Goal: Task Accomplishment & Management: Manage account settings

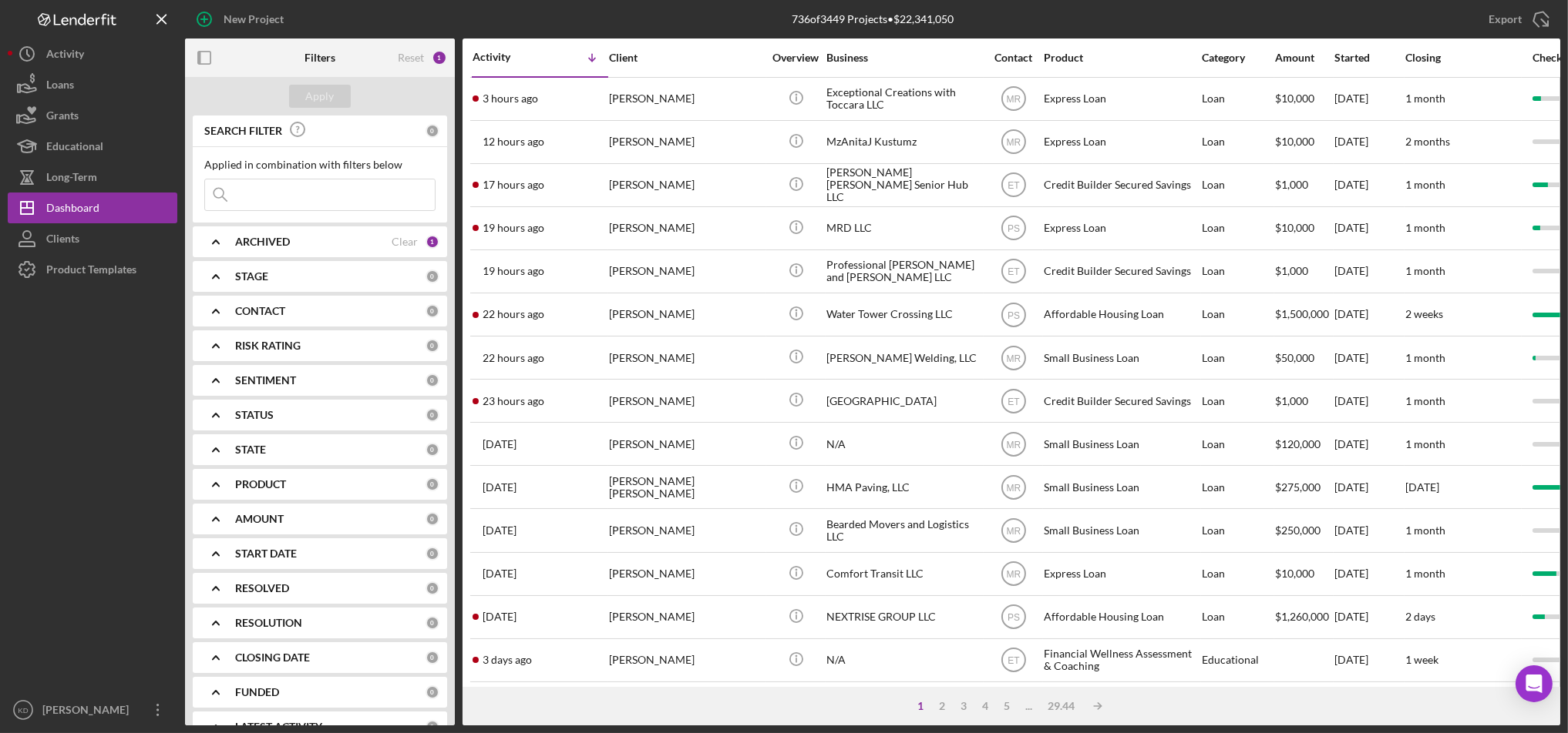
click at [504, 699] on div "1 2 3 4 5 ... 29.44 Icon/Table Sort Arrow" at bounding box center [1011, 707] width 1098 height 38
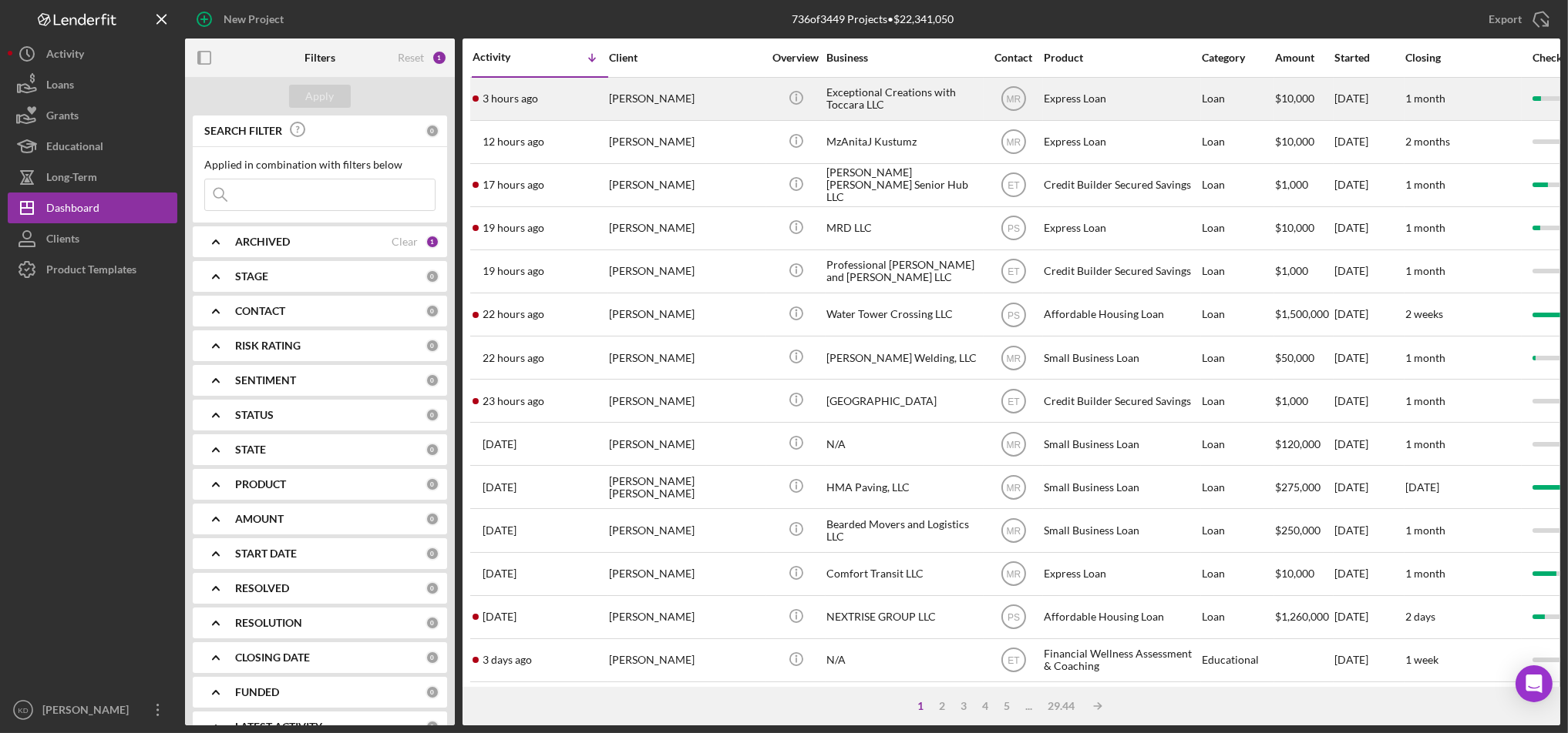
click at [605, 110] on div "3 hours ago [PERSON_NAME]" at bounding box center [540, 99] width 135 height 41
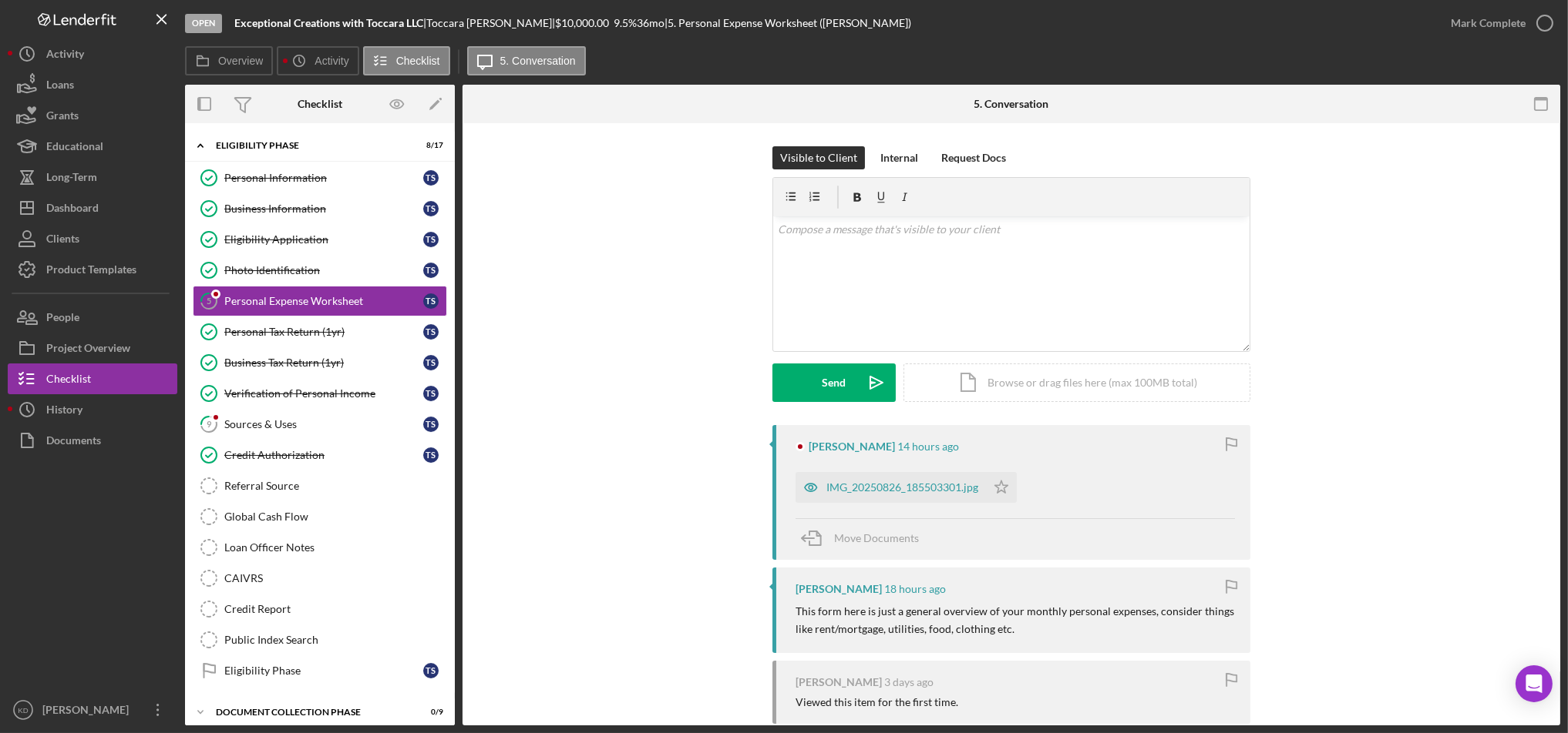
scroll to position [42, 0]
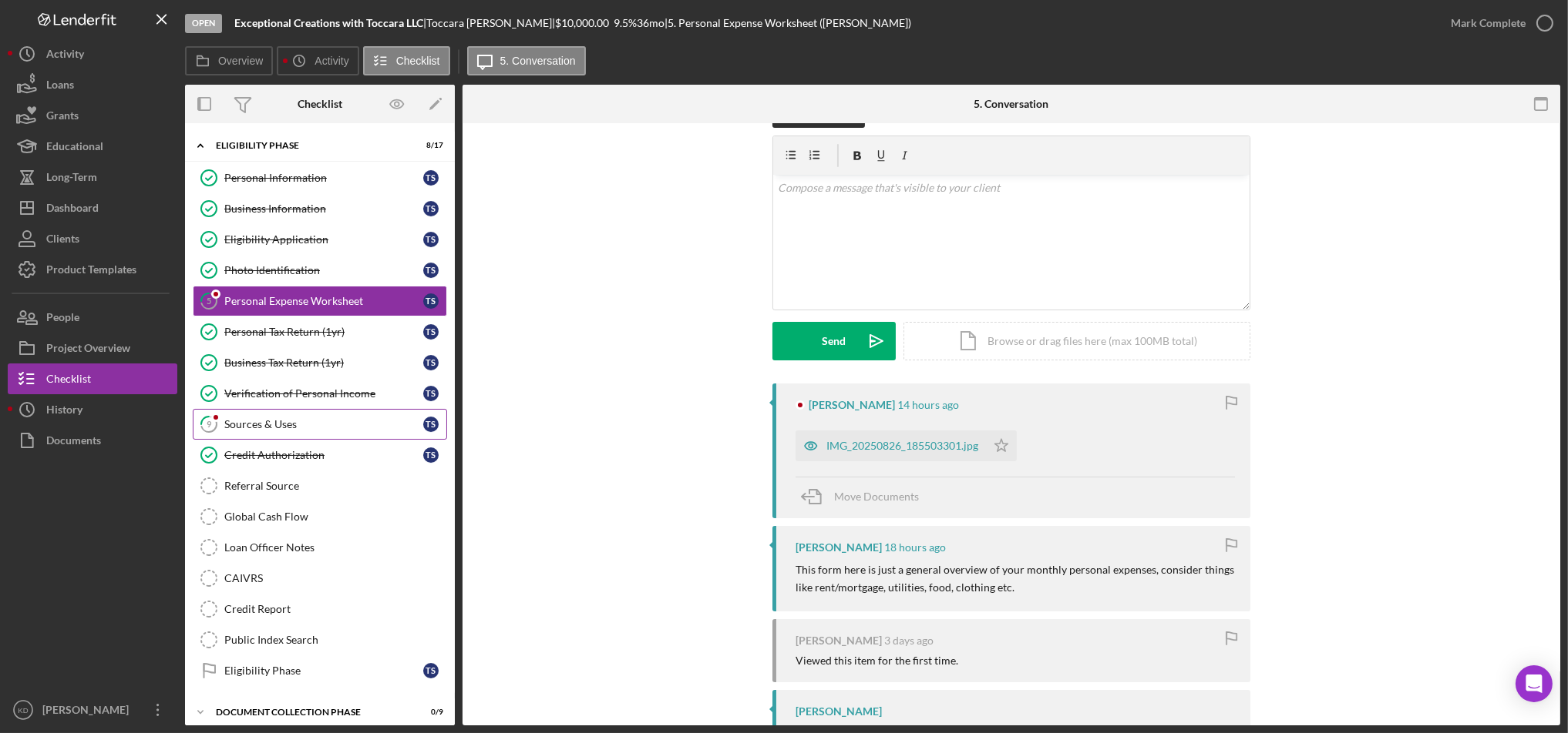
click at [289, 429] on div "Sources & Uses" at bounding box center [324, 424] width 199 height 13
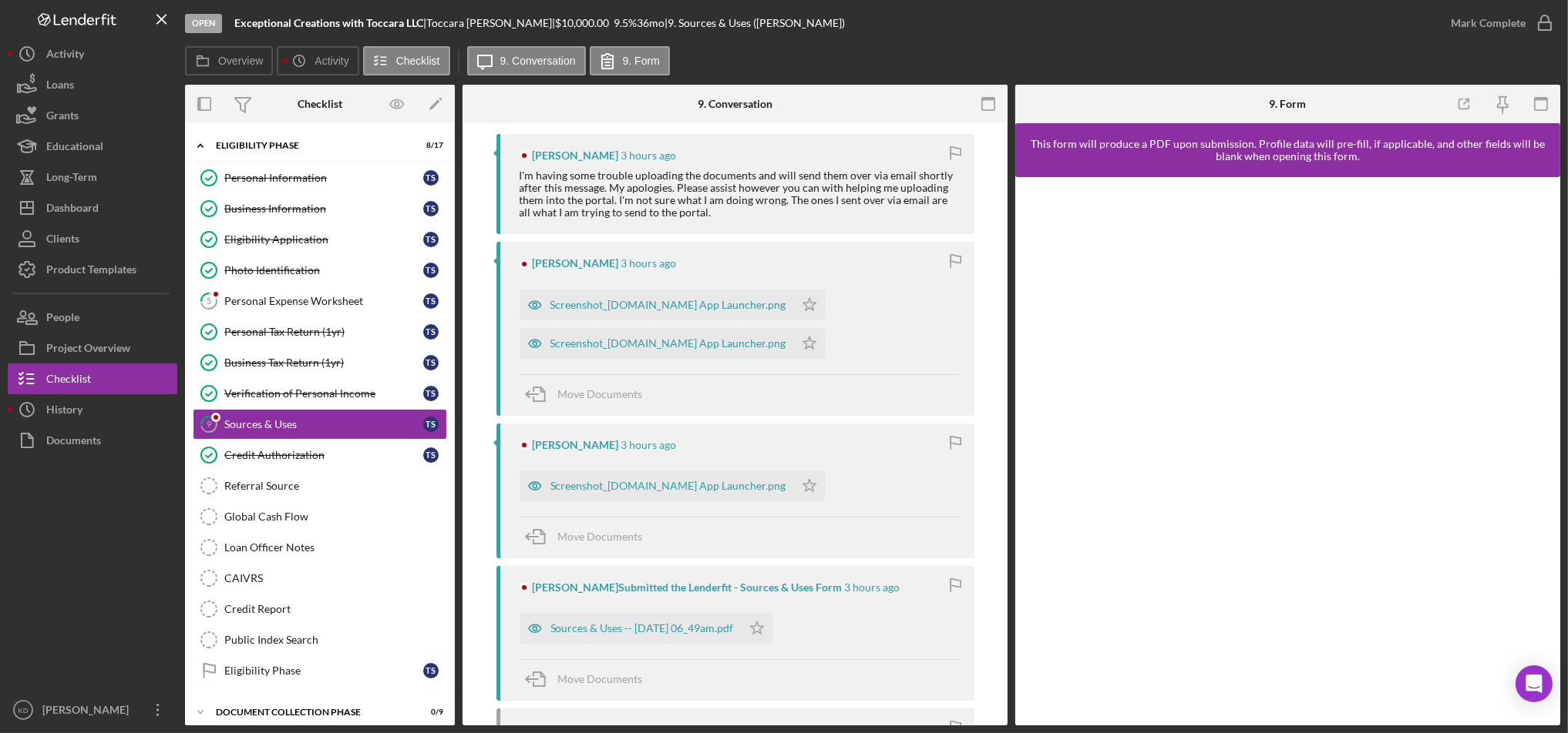
scroll to position [524, 0]
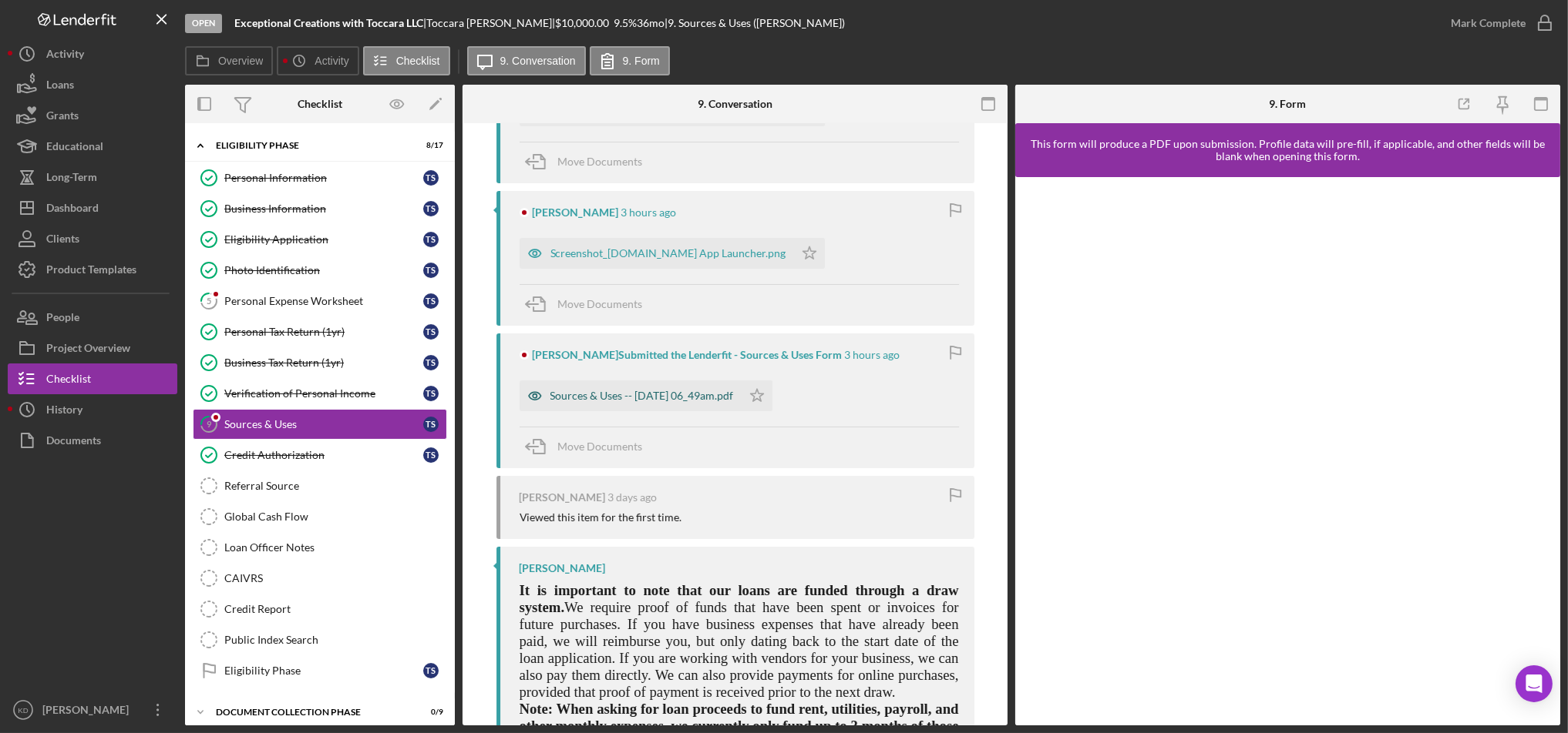
click at [659, 388] on div "Sources & Uses -- [DATE] 06_49am.pdf" at bounding box center [630, 396] width 222 height 31
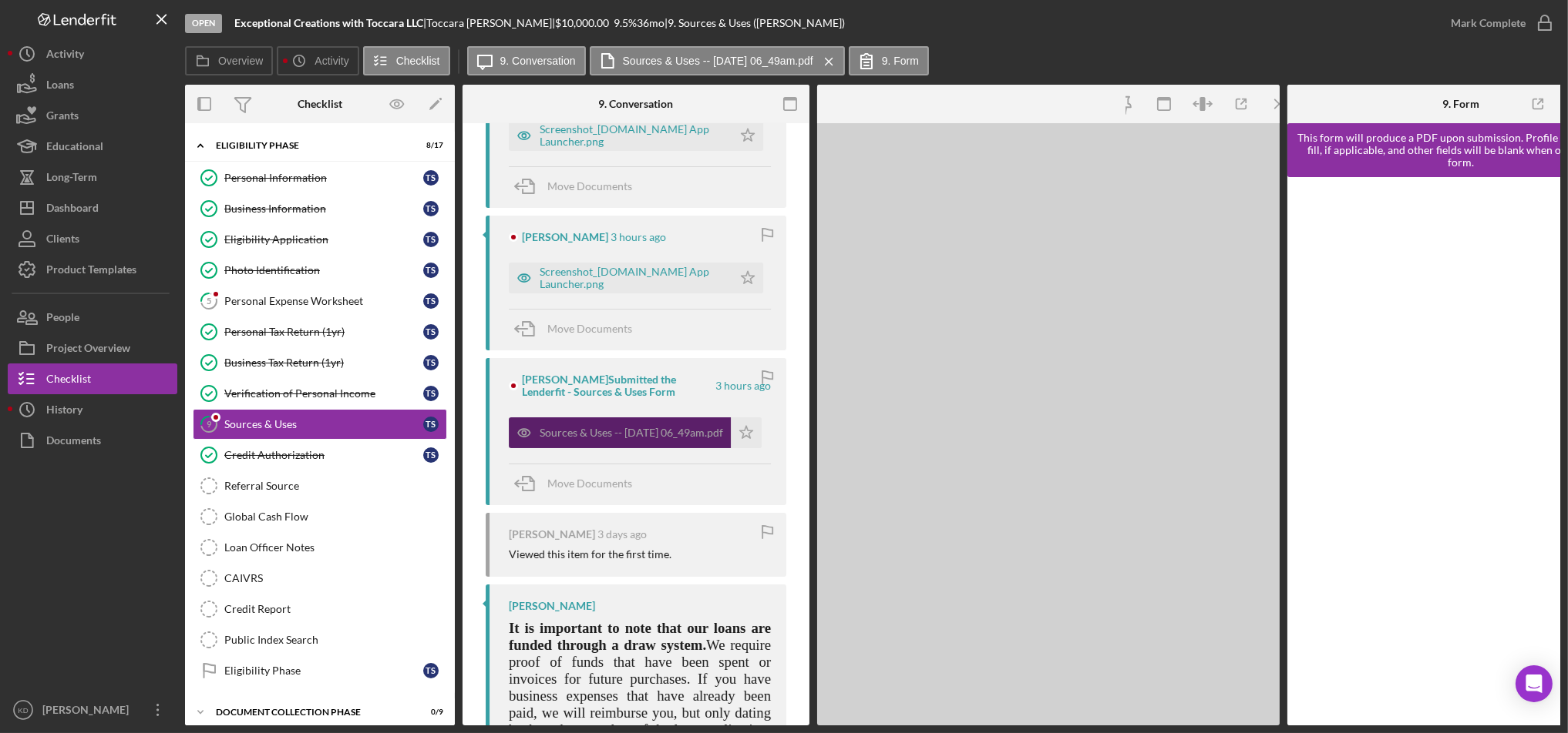
scroll to position [549, 0]
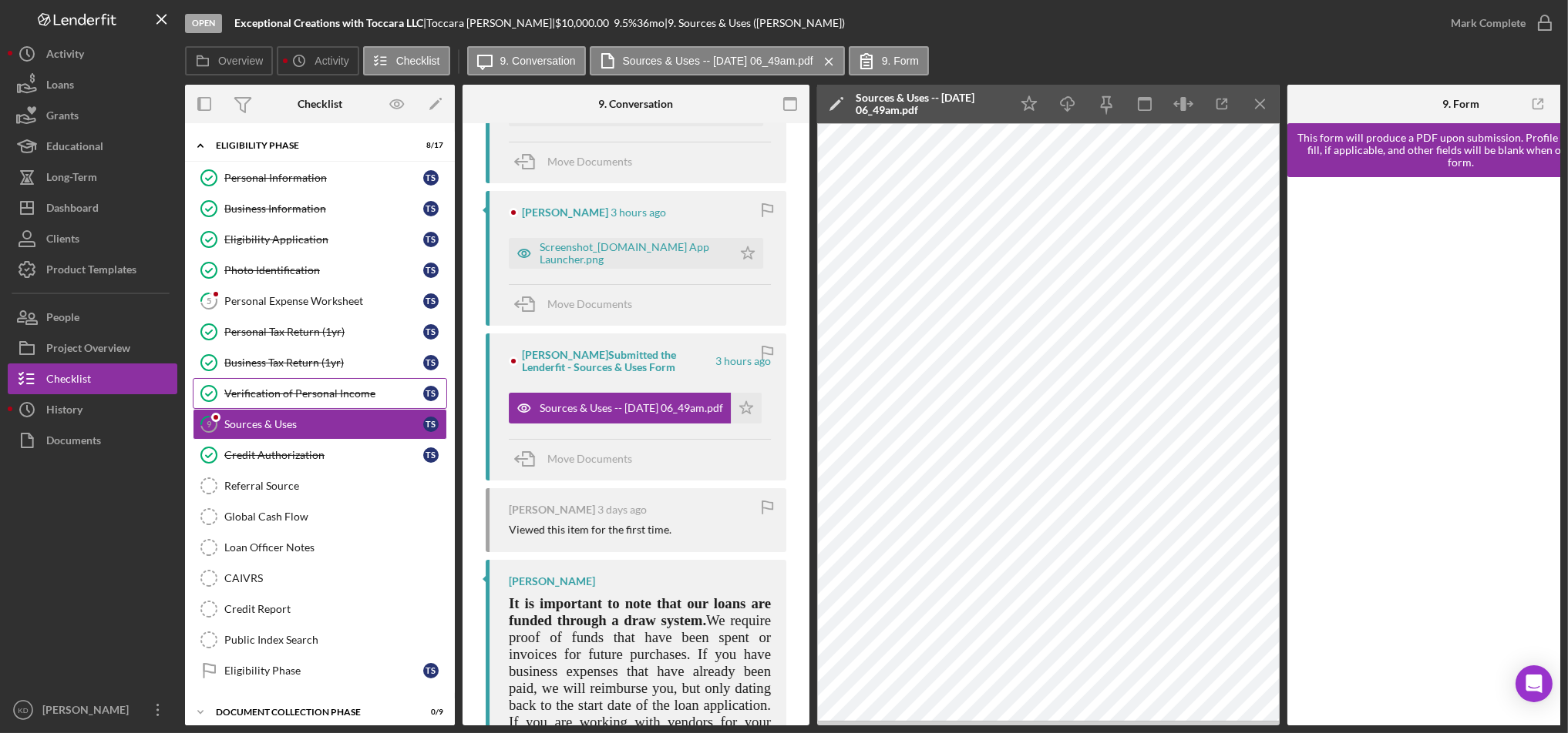
click at [314, 382] on link "Verification of Personal Income Verification of Personal Income T S" at bounding box center [320, 393] width 255 height 31
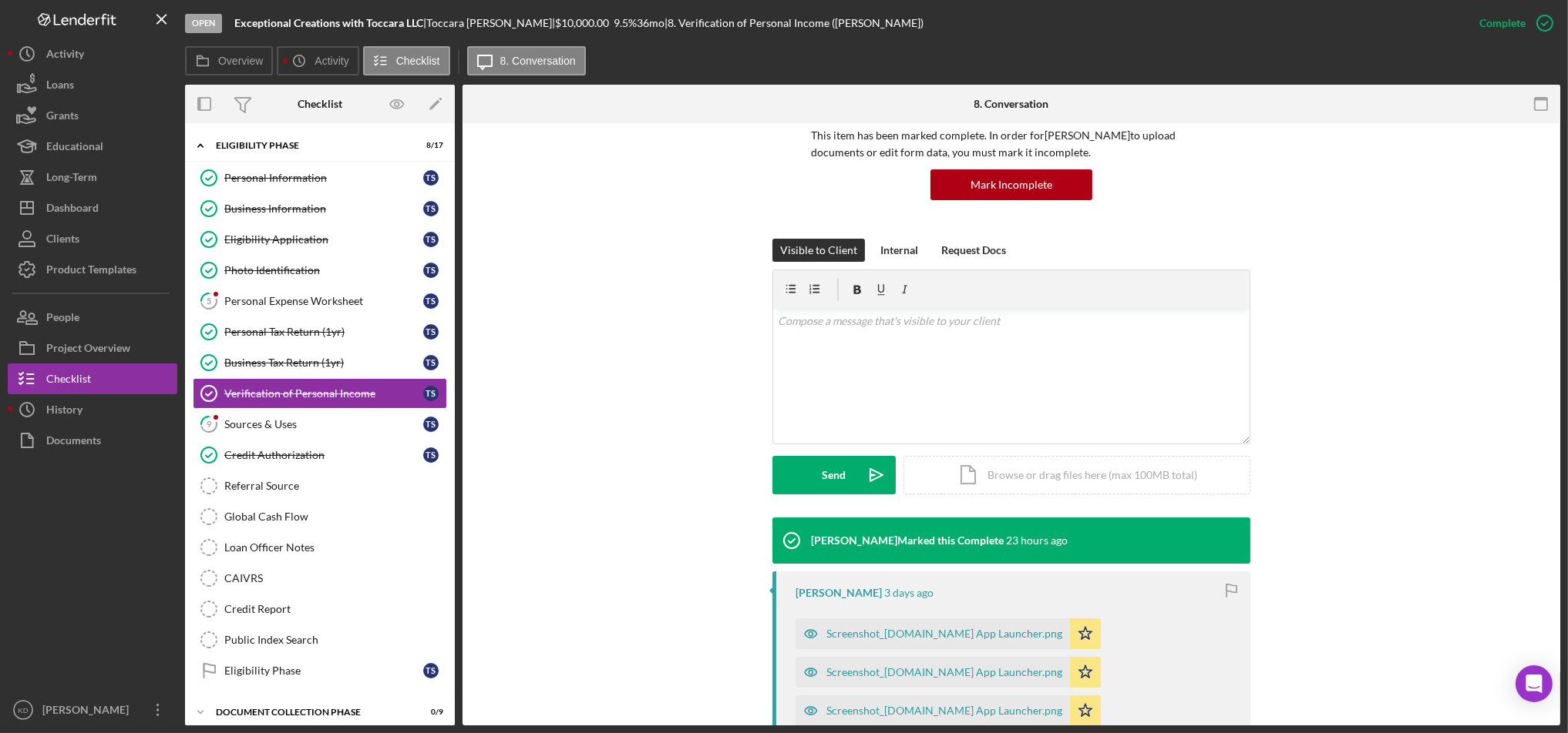
scroll to position [53, 0]
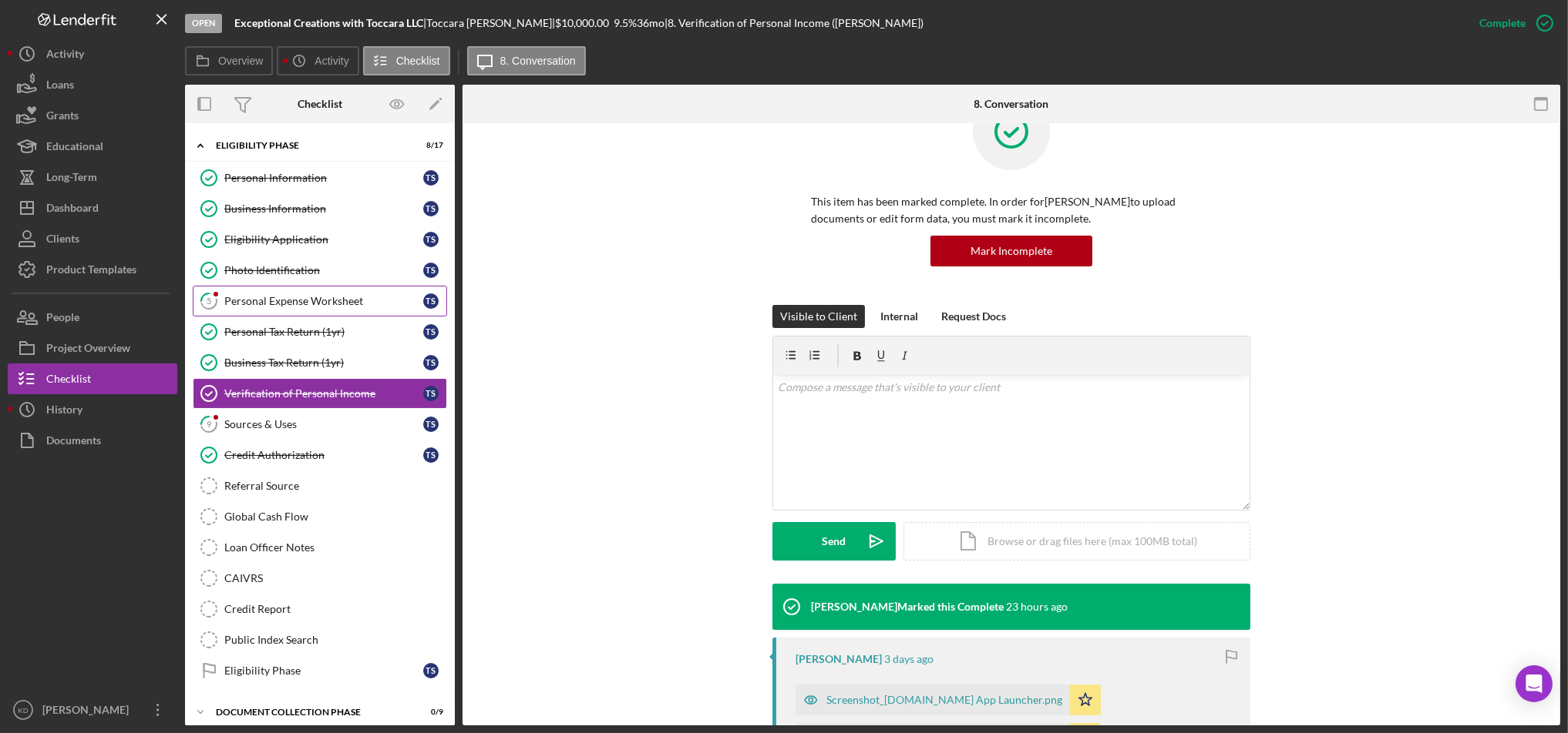
click at [235, 296] on div "Personal Expense Worksheet" at bounding box center [324, 301] width 199 height 13
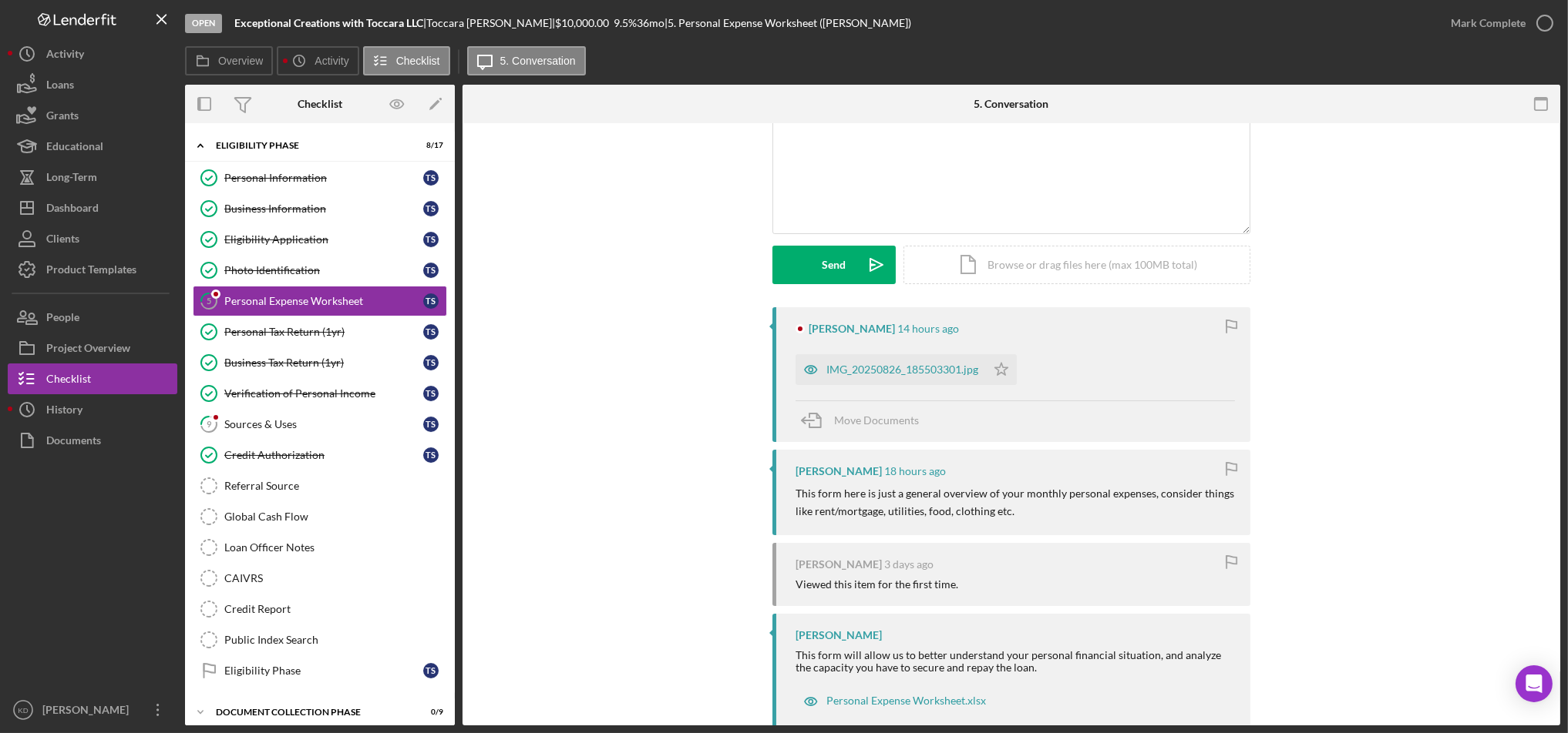
scroll to position [119, 0]
click at [903, 365] on div "IMG_20250826_185503301.jpg" at bounding box center [902, 370] width 152 height 13
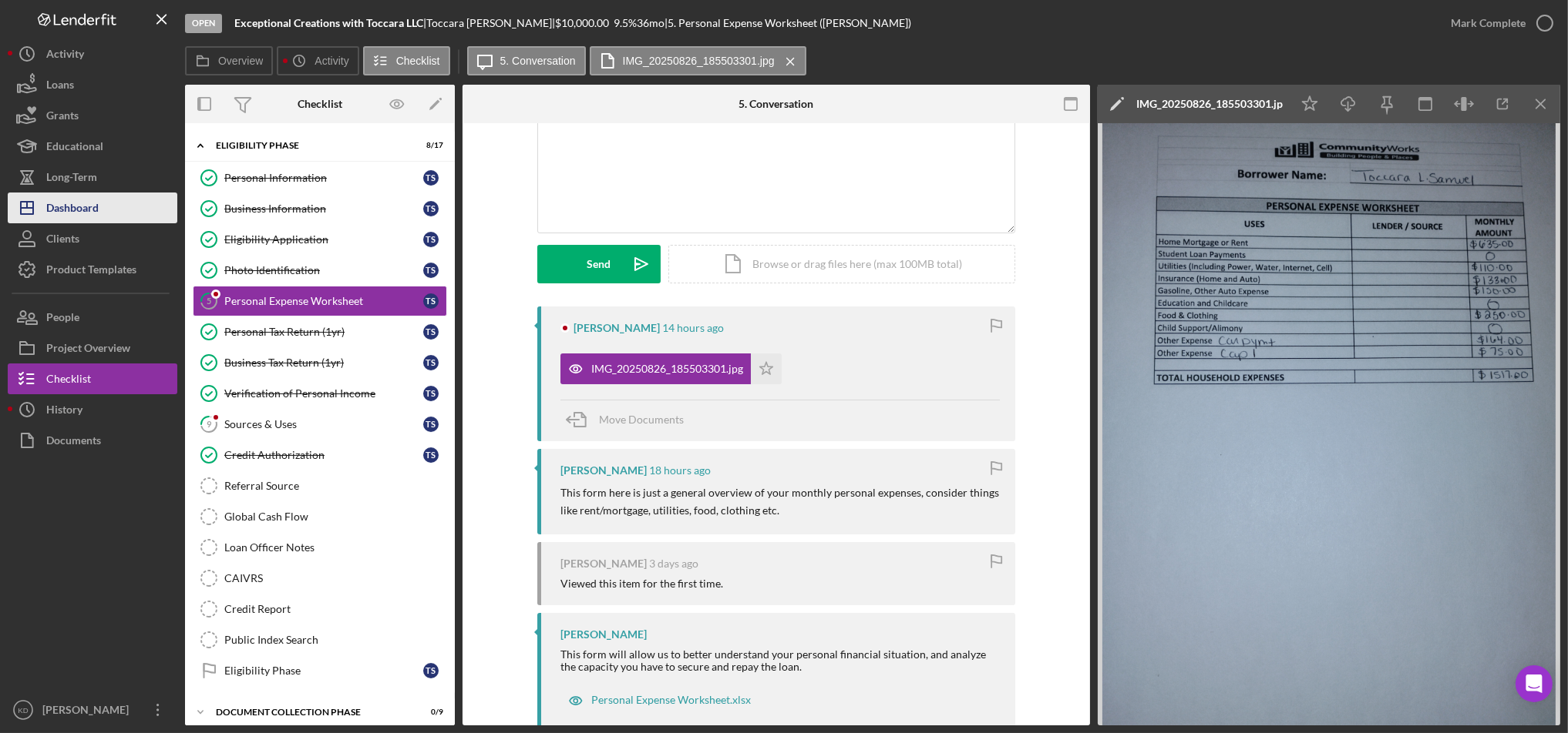
click at [111, 200] on button "Icon/Dashboard Dashboard" at bounding box center [92, 208] width 170 height 31
